Goal: Task Accomplishment & Management: Complete application form

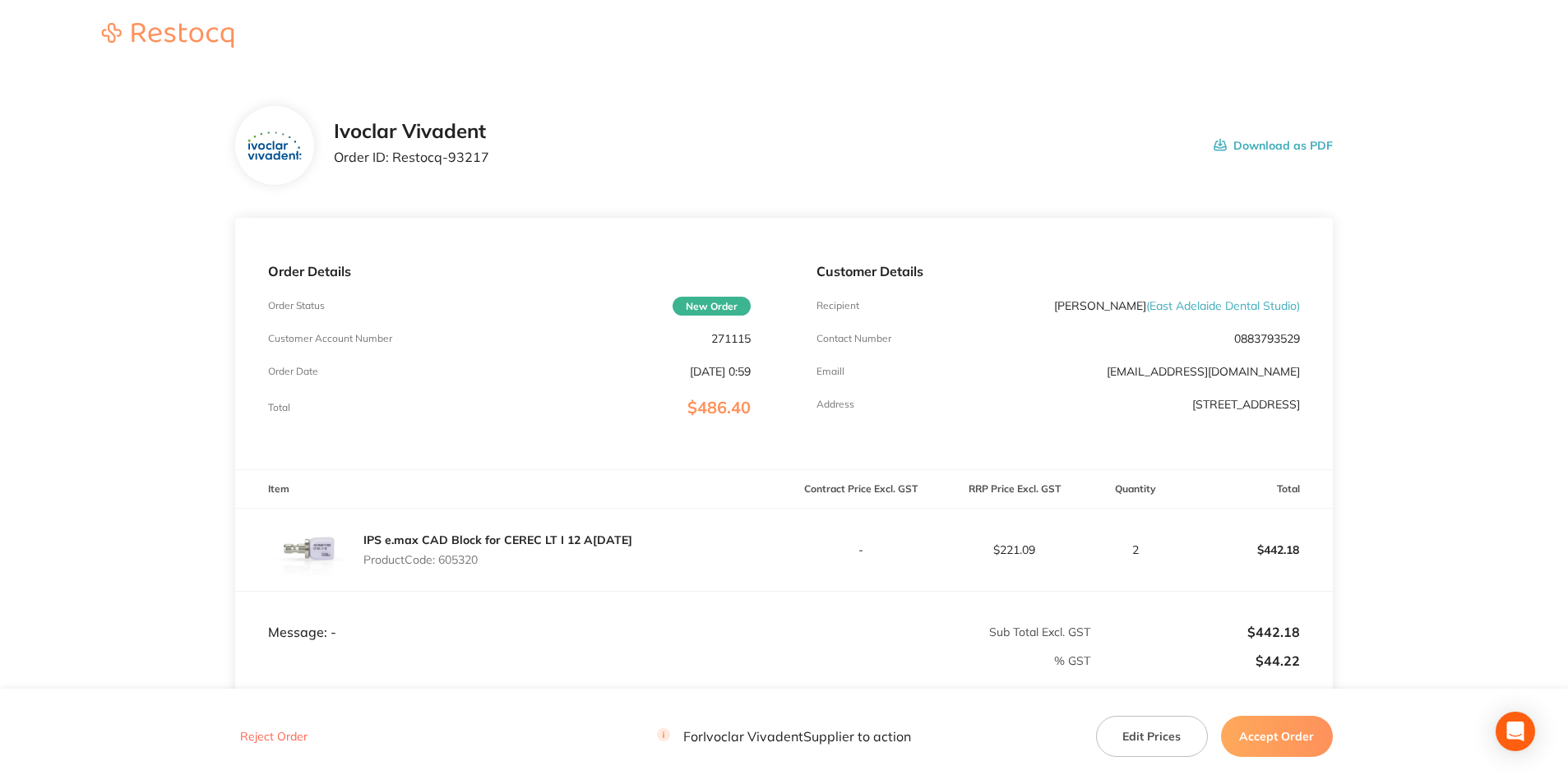
click at [729, 332] on p "271115" at bounding box center [731, 338] width 39 height 13
copy p "271115"
drag, startPoint x: 391, startPoint y: 158, endPoint x: 489, endPoint y: 169, distance: 98.6
click at [489, 169] on div "Ivoclar Vivadent Order ID: Restocq- 93217 Download as PDF" at bounding box center [834, 146] width 999 height 51
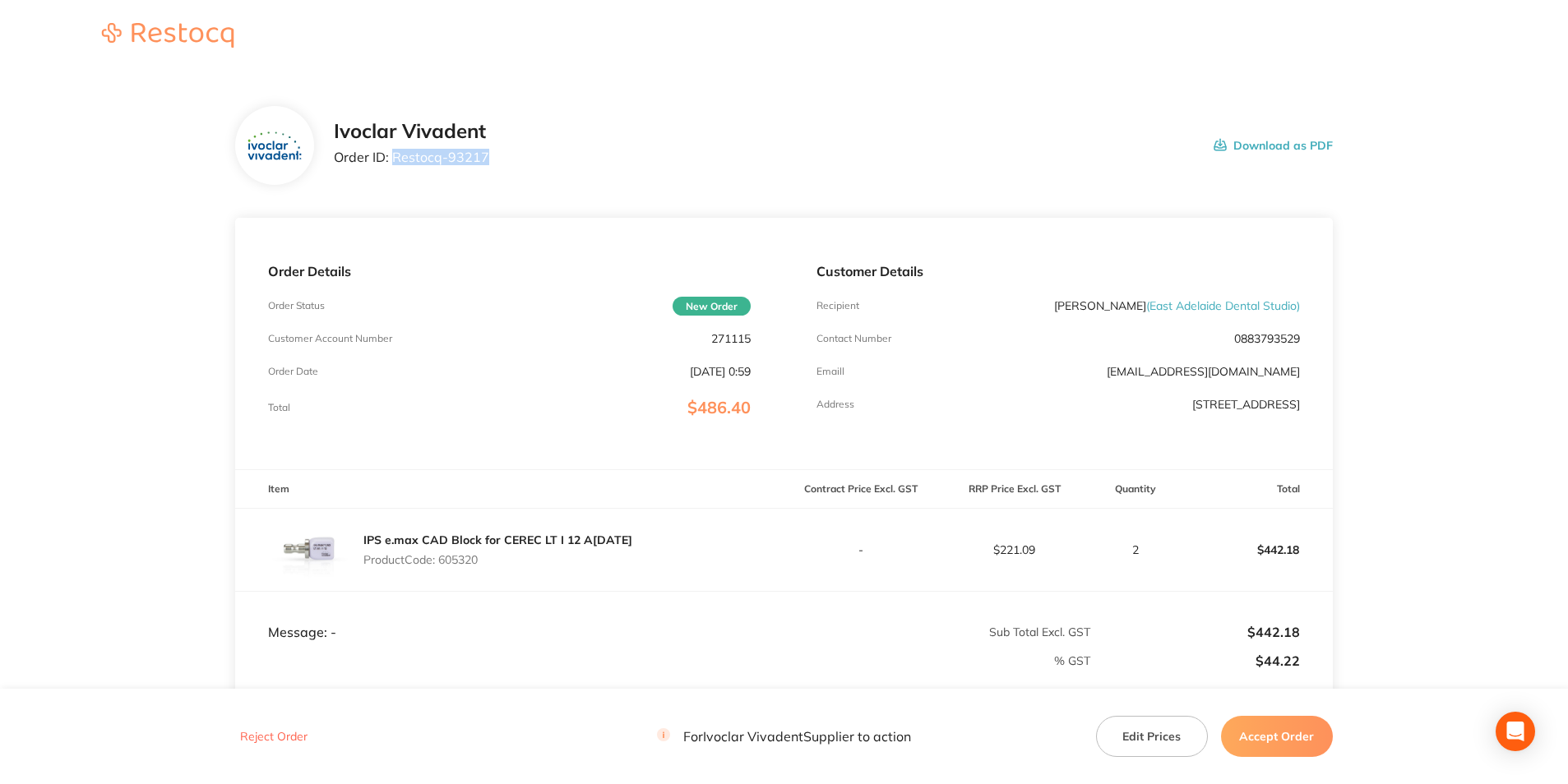
copy p "Restocq- 93217"
click at [462, 563] on p "Product Code: 605320" at bounding box center [497, 559] width 269 height 13
copy p "605320"
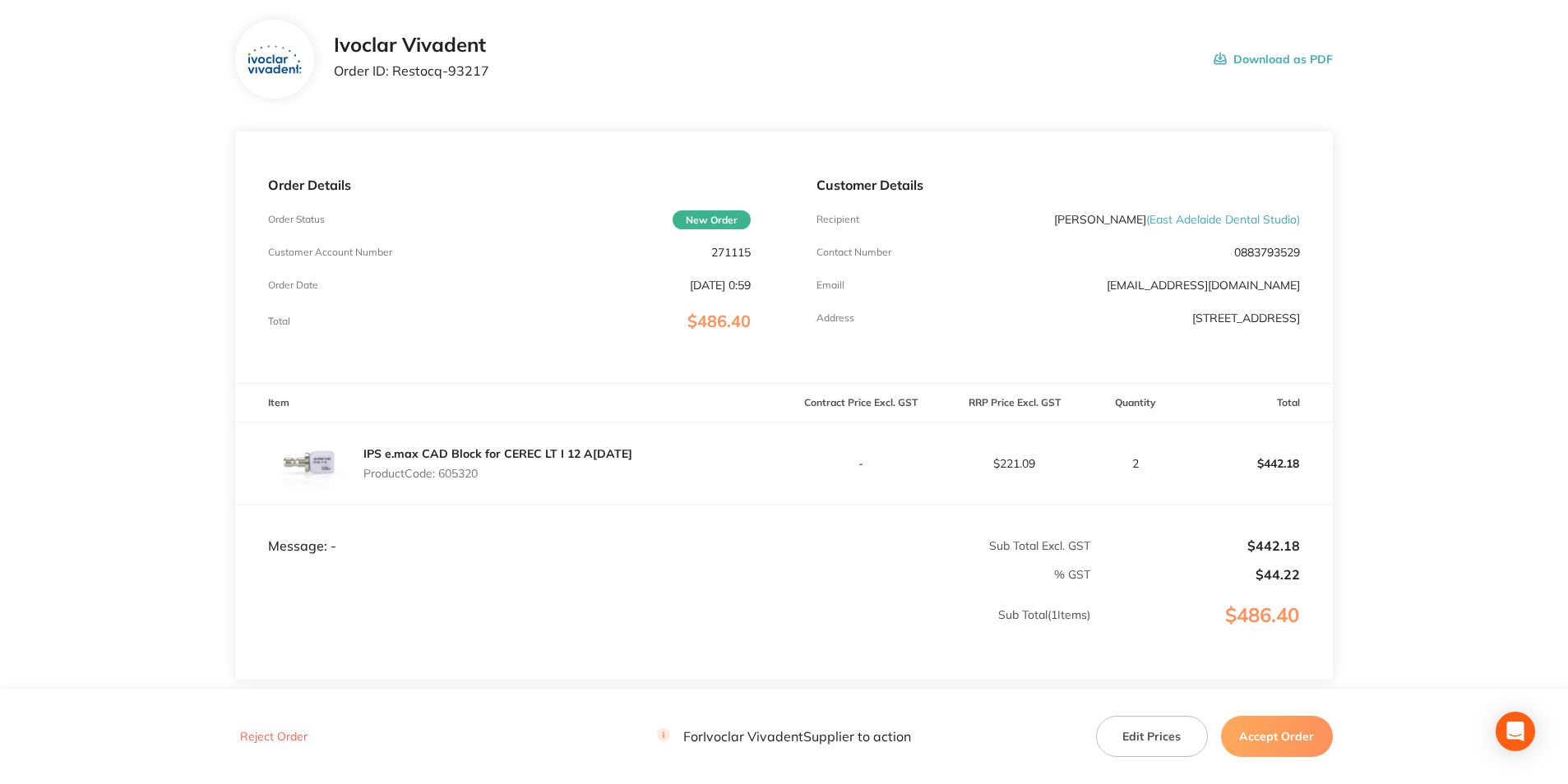
scroll to position [209, 0]
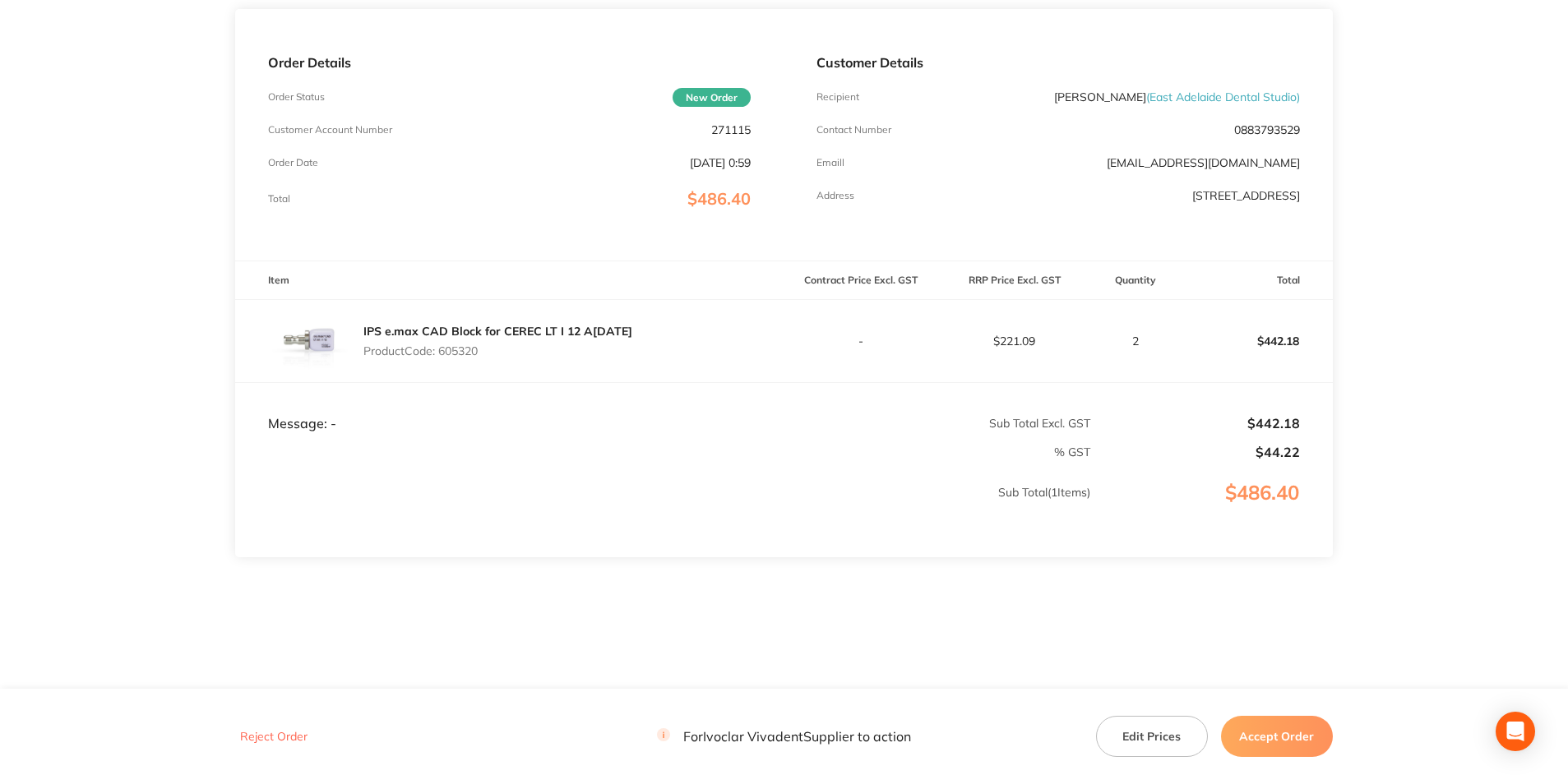
drag, startPoint x: 1264, startPoint y: 730, endPoint x: 1357, endPoint y: 656, distance: 118.8
click at [1264, 730] on button "Accept Order" at bounding box center [1276, 736] width 112 height 41
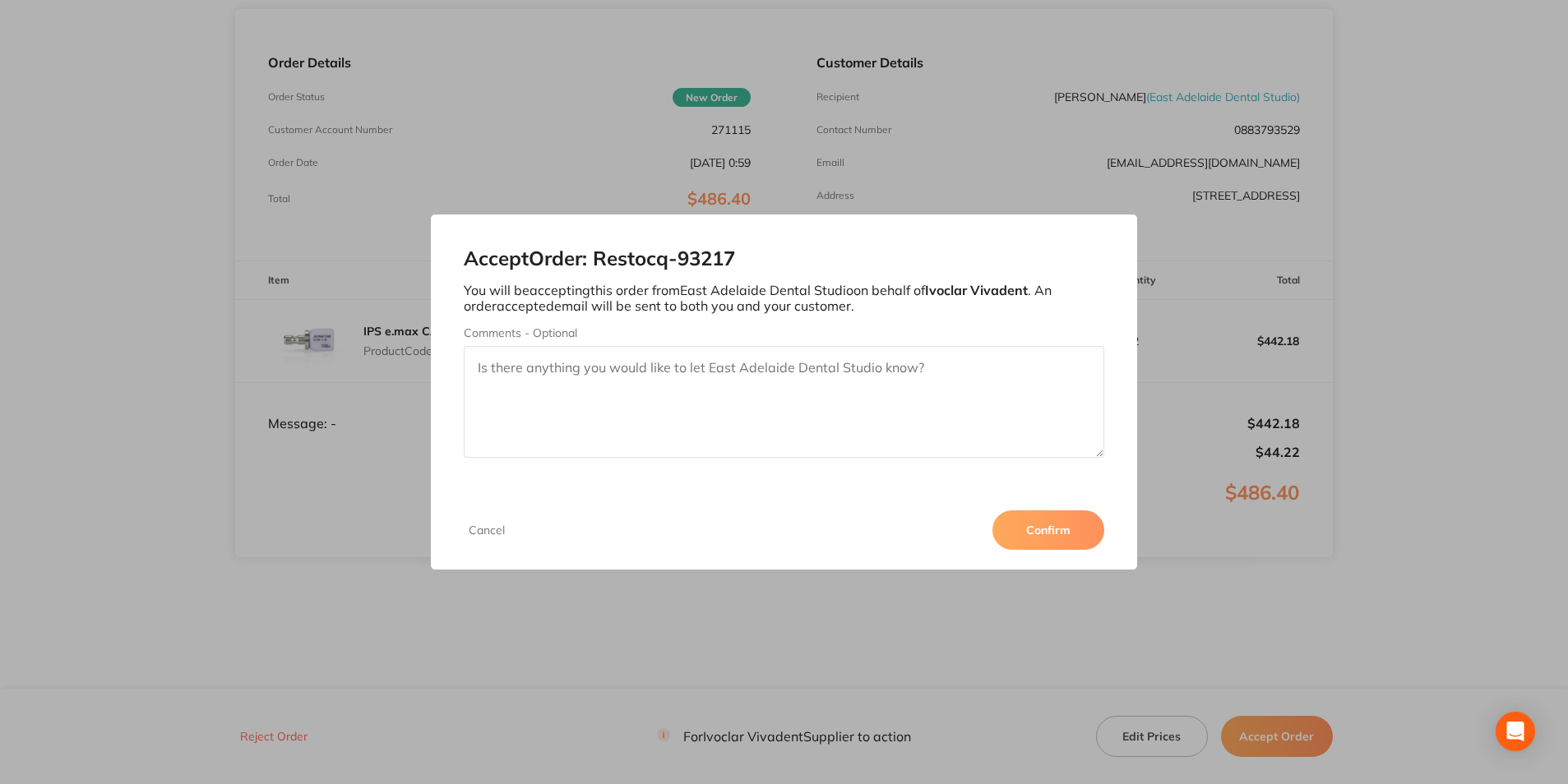
click at [640, 378] on textarea "Comments - Optional" at bounding box center [784, 401] width 639 height 112
click at [521, 392] on textarea "Comments - Optional" at bounding box center [784, 401] width 639 height 112
click at [608, 382] on textarea "Comments - Optional" at bounding box center [784, 401] width 639 height 112
click at [564, 372] on textarea "3011" at bounding box center [784, 401] width 639 height 112
type textarea "3011285966"
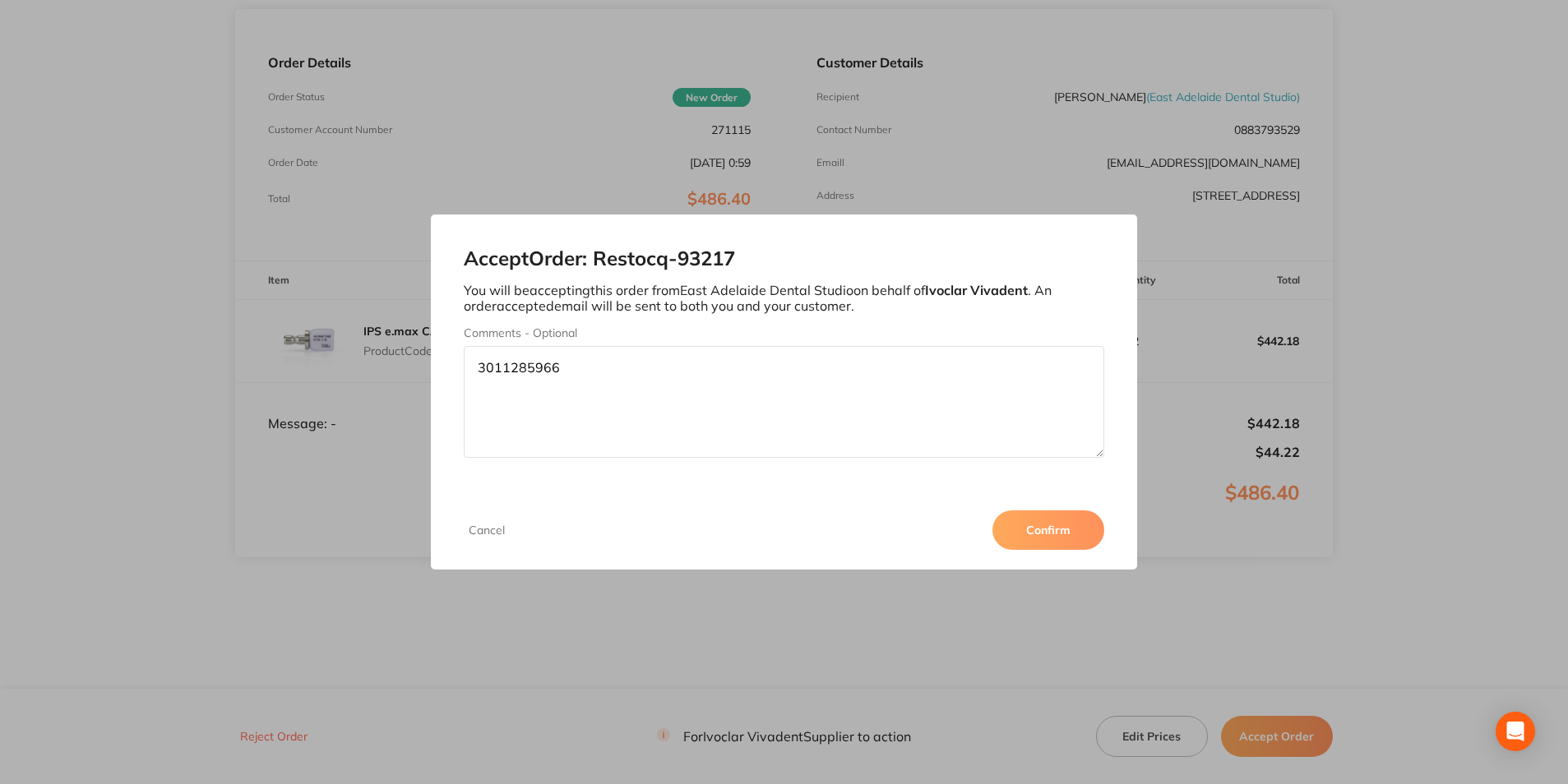
click at [1073, 535] on button "Confirm" at bounding box center [1048, 530] width 112 height 39
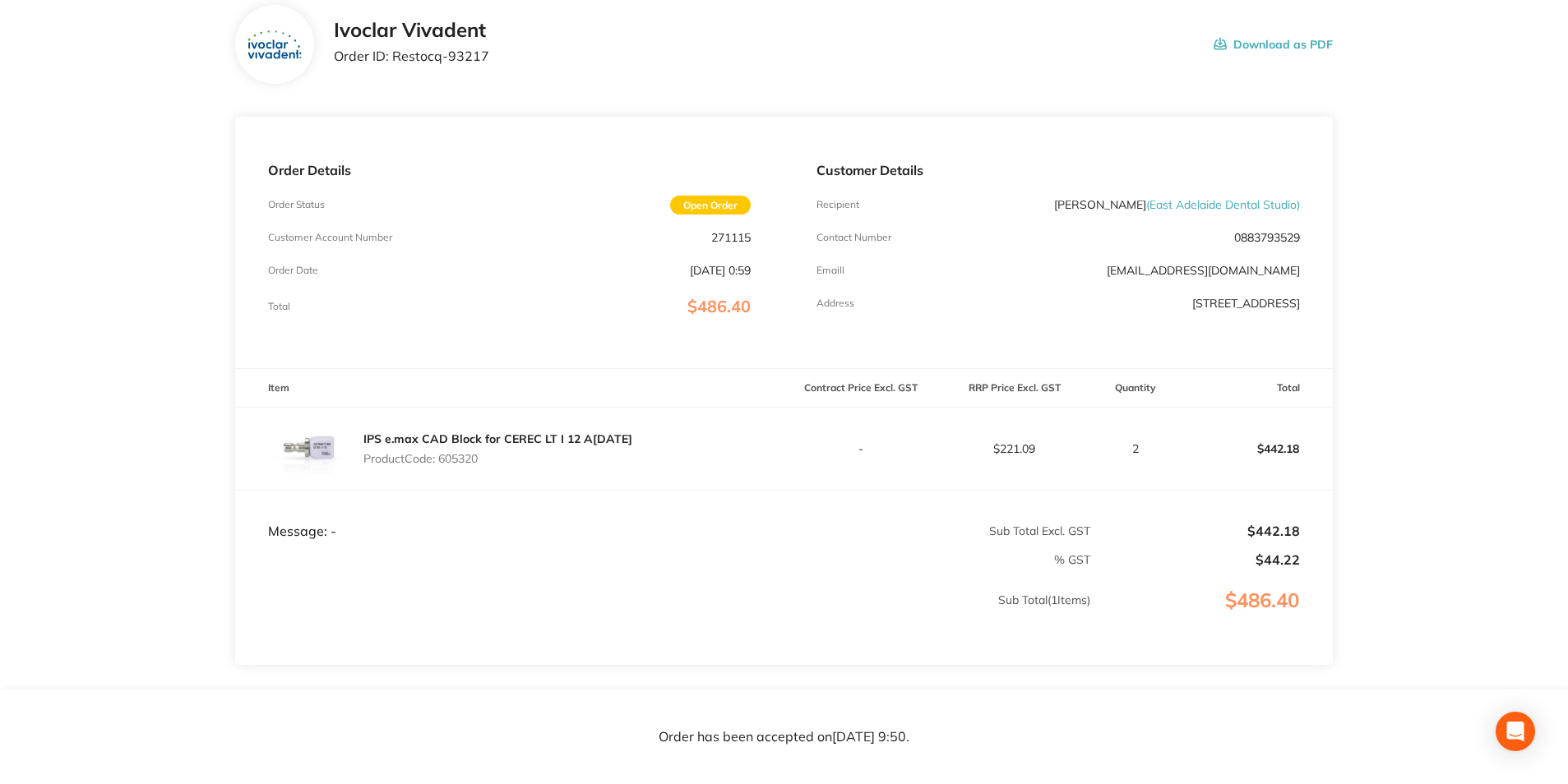
scroll to position [0, 0]
